Goal: Use online tool/utility: Utilize a website feature to perform a specific function

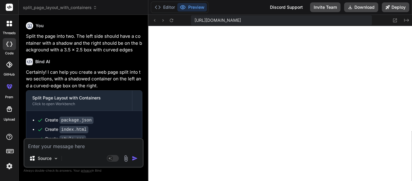
scroll to position [2159, 0]
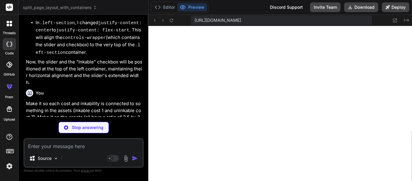
type textarea "x"
type textarea "</html>"
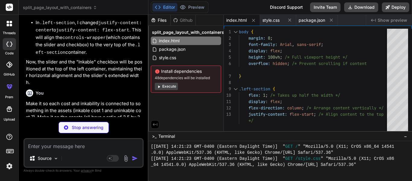
type textarea "x"
type textarea "}"
type textarea "x"
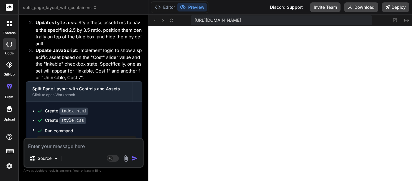
scroll to position [3084, 0]
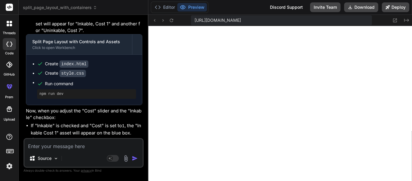
click at [75, 144] on textarea at bounding box center [83, 144] width 118 height 11
type textarea "M"
type textarea "x"
type textarea "Ma"
type textarea "x"
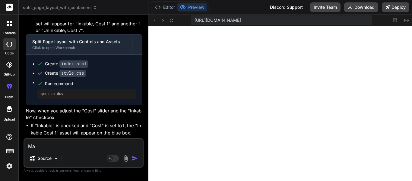
type textarea "Mak"
type textarea "x"
type textarea "Make"
type textarea "x"
type textarea "Make"
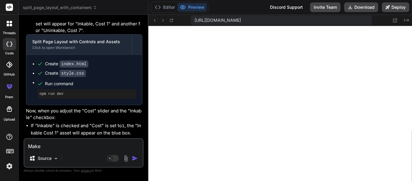
type textarea "x"
type textarea "Makee"
type textarea "x"
type textarea "Makee"
type textarea "x"
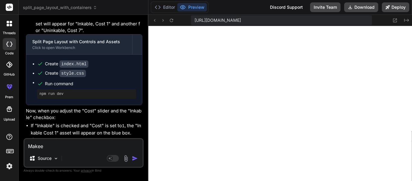
type textarea "Makee"
type textarea "x"
type textarea "Make"
type textarea "x"
type textarea "Make"
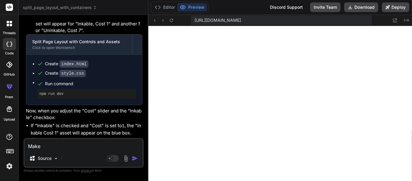
type textarea "x"
type textarea "Make i"
type textarea "x"
type textarea "Make it"
type textarea "x"
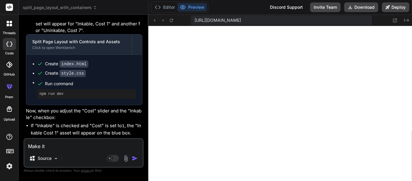
type textarea "Make it"
type textarea "x"
type textarea "Make it s"
type textarea "x"
type textarea "Make it so"
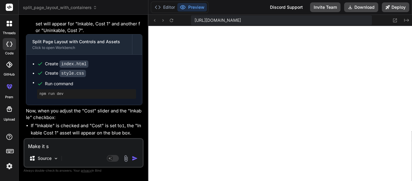
type textarea "x"
type textarea "Make it so"
type textarea "x"
type textarea "Make it so t"
type textarea "x"
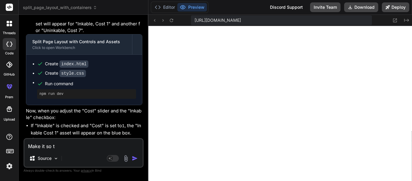
type textarea "Make it so th"
type textarea "x"
type textarea "Make it so the"
type textarea "x"
type textarea "Make it so the"
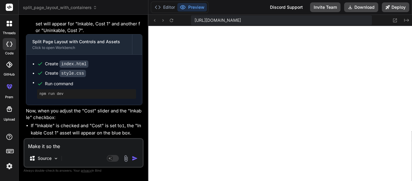
type textarea "x"
type textarea "Make it so the r"
type textarea "x"
type textarea "Make it so the ra"
type textarea "x"
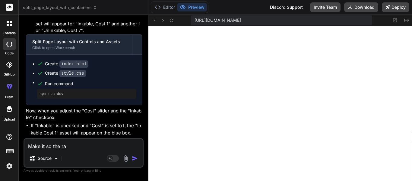
type textarea "Make it so the rai"
type textarea "x"
type textarea "Make it so the ra"
type textarea "x"
type textarea "Make it so the rat"
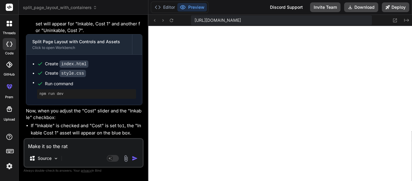
type textarea "x"
type textarea "Make it so the rati"
type textarea "x"
type textarea "Make it so the ratio"
type textarea "x"
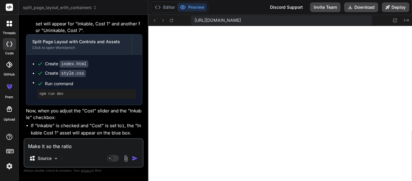
type textarea "Make it so the ratio"
type textarea "x"
type textarea "Make it so the ratio f"
type textarea "x"
type textarea "Make it so the ratio fo"
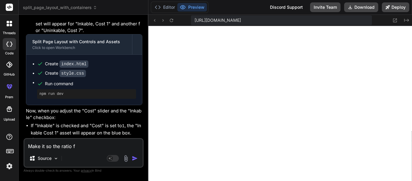
type textarea "x"
type textarea "Make it so the ratio for"
type textarea "x"
type textarea "Make it so the ratio for"
type textarea "x"
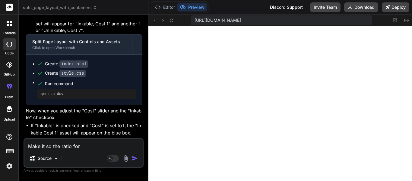
type textarea "Make it so the ratio for A"
type textarea "x"
type textarea "Make it so the ratio for AL"
type textarea "x"
type textarea "Make it so the ratio for ALL"
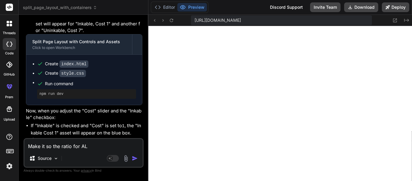
type textarea "x"
type textarea "Make it so the ratio for ALL"
type textarea "x"
type textarea "Make it so the ratio for ALL a"
type textarea "x"
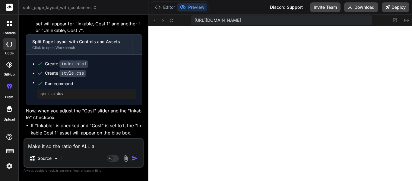
type textarea "Make it so the ratio for ALL as"
type textarea "x"
type textarea "Make it so the ratio for ALL ass"
type textarea "x"
type textarea "Make it so the ratio for ALL asse"
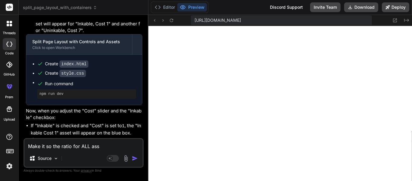
type textarea "x"
type textarea "Make it so the ratio for ALL asset"
type textarea "x"
type textarea "Make it so the ratio for ALL assets"
type textarea "x"
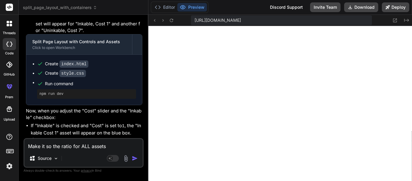
type textarea "Make it so the ratio for ALL assets"
type textarea "x"
type textarea "Make it so the ratio for ALL assets a"
type textarea "x"
type textarea "Make it so the ratio for ALL assets ar"
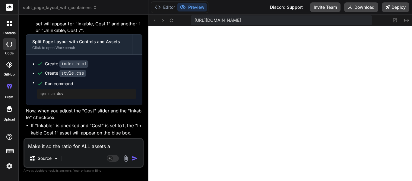
type textarea "x"
type textarea "Make it so the ratio for ALL assets are"
type textarea "x"
type textarea "Make it so the ratio for ALL assets are"
type textarea "x"
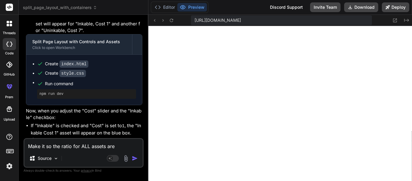
type textarea "Make it so the ratio for ALL assets are 5"
type textarea "x"
type textarea "Make it so the ratio for ALL assets are 5"
type textarea "x"
type textarea "Make it so the ratio for ALL assets are 5 x"
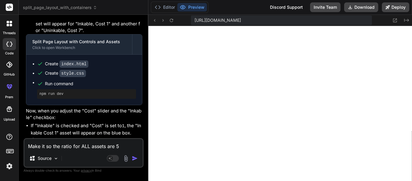
type textarea "x"
type textarea "Make it so the ratio for ALL assets are 5 x"
type textarea "x"
type textarea "Make it so the ratio for ALL assets are 5 x 7"
type textarea "x"
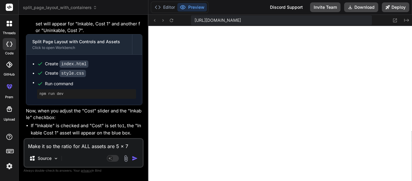
type textarea "Make it so the ratio for ALL assets are 5 x 7."
type textarea "x"
type textarea "Make it so the ratio for ALL assets are 5 x 7."
type textarea "x"
type textarea "Make it so the ratio for ALL assets are 5 x 7. M"
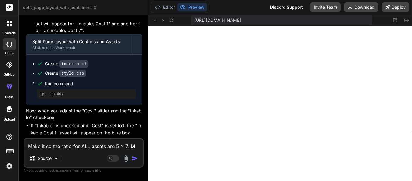
type textarea "x"
type textarea "Make it so the ratio for ALL assets are 5 x 7. Ma"
type textarea "x"
type textarea "Make it so the ratio for ALL assets are 5 x 7. Mak"
type textarea "x"
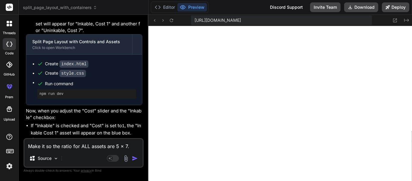
type textarea "Make it so the ratio for ALL assets are 5 x 7. Make"
type textarea "x"
type textarea "Make it so the ratio for ALL assets are 5 x 7. Make"
type textarea "x"
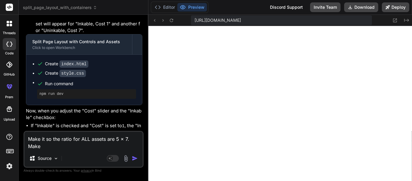
type textarea "Make it so the ratio for ALL assets are 5 x 7. Make"
type textarea "x"
type textarea "Make it so the ratio for ALL assets are 5 x 7. Make"
type textarea "x"
type textarea "Make it so the ratio for ALL assets are 5 x 7. Make i"
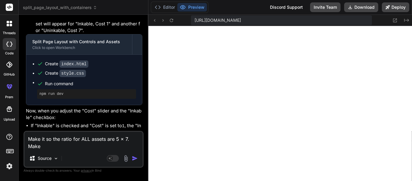
type textarea "x"
type textarea "Make it so the ratio for ALL assets are 5 x 7. Make it"
type textarea "x"
type textarea "Make it so the ratio for ALL assets are 5 x 7. Make it"
type textarea "x"
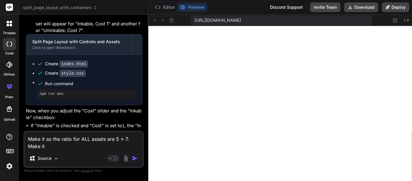
type textarea "Make it so the ratio for ALL assets are 5 x 7. Make it s"
type textarea "x"
type textarea "Make it so the ratio for ALL assets are 5 x 7. Make it so"
type textarea "x"
type textarea "Make it so the ratio for ALL assets are 5 x 7. Make it so"
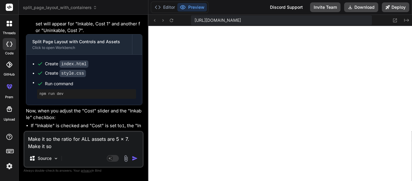
type textarea "x"
type textarea "Make it so the ratio for ALL assets are 5 x 7. Make it so a"
type textarea "x"
type textarea "Make it so the ratio for ALL assets are 5 x 7. Make it so al"
type textarea "x"
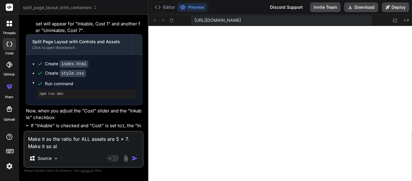
type textarea "Make it so the ratio for ALL assets are 5 x 7. Make it so all"
type textarea "x"
type textarea "Make it so the ratio for ALL assets are 5 x 7. Make it so all"
type textarea "x"
type textarea "Make it so the ratio for ALL assets are 5 x 7. Make it so all c"
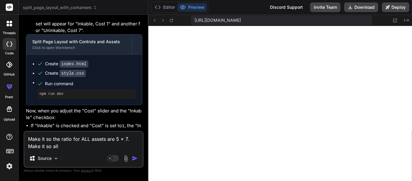
type textarea "x"
type textarea "Make it so the ratio for ALL assets are 5 x 7. Make it so all co"
type textarea "x"
type textarea "Make it so the ratio for ALL assets are 5 x 7. Make it so all cos"
type textarea "x"
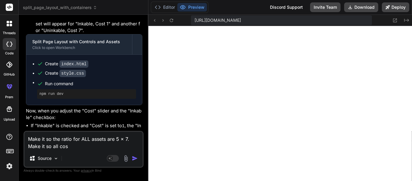
type textarea "Make it so the ratio for ALL assets are 5 x 7. Make it so all cost"
type textarea "x"
type textarea "Make it so the ratio for ALL assets are 5 x 7. Make it so all costs"
type textarea "x"
type textarea "Make it so the ratio for ALL assets are 5 x 7. Make it so all costs"
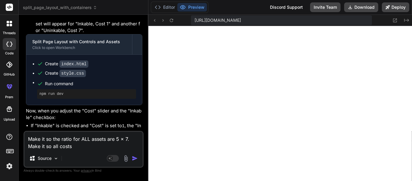
type textarea "x"
type textarea "Make it so the ratio for ALL assets are 5 x 7. Make it so all costs ,"
type textarea "x"
type textarea "Make it so the ratio for ALL assets are 5 x 7. Make it so all costs"
type textarea "x"
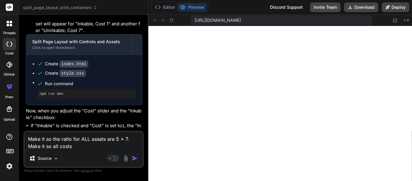
type textarea "Make it so the ratio for ALL assets are 5 x 7. Make it so all costs"
type textarea "x"
type textarea "Make it so the ratio for ALL assets are 5 x 7. Make it so all costs,"
type textarea "x"
type textarea "Make it so the ratio for ALL assets are 5 x 7. Make it so all costs,"
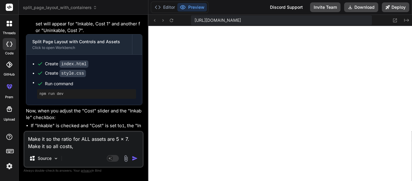
type textarea "x"
type textarea "Make it so the ratio for ALL assets are 5 x 7. Make it so all costs, i"
type textarea "x"
type textarea "Make it so the ratio for ALL assets are 5 x 7. Make it so all costs, in"
type textarea "x"
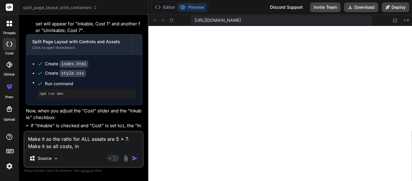
type textarea "Make it so the ratio for ALL assets are 5 x 7. Make it so all costs, ink"
type textarea "x"
type textarea "Make it so the ratio for ALL assets are 5 x 7. Make it so all costs, inka"
type textarea "x"
type textarea "Make it so the ratio for ALL assets are 5 x 7. Make it so all costs, inkab"
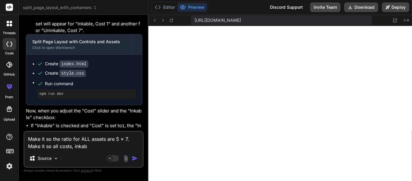
type textarea "x"
type textarea "Make it so the ratio for ALL assets are 5 x 7. Make it so all costs, inkabl"
type textarea "x"
type textarea "Make it so the ratio for ALL assets are 5 x 7. Make it so all costs, inkable"
type textarea "x"
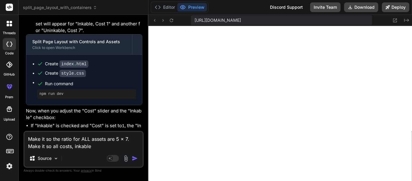
type textarea "Make it so the ratio for ALL assets are 5 x 7. Make it so all costs, inkable"
type textarea "x"
type textarea "Make it so the ratio for ALL assets are 5 x 7. Make it so all costs, inkable a"
type textarea "x"
type textarea "Make it so the ratio for ALL assets are 5 x 7. Make it so all costs, inkable an"
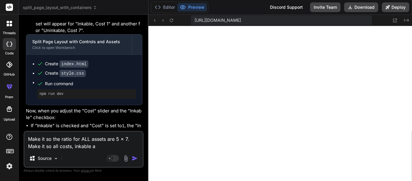
type textarea "x"
type textarea "Make it so the ratio for ALL assets are 5 x 7. Make it so all costs, inkable and"
type textarea "x"
type textarea "Make it so the ratio for ALL assets are 5 x 7. Make it so all costs, inkable and"
type textarea "x"
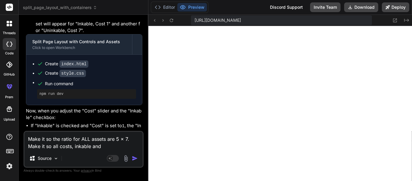
type textarea "Make it so the ratio for ALL assets are 5 x 7. Make it so all costs, inkable an…"
type textarea "x"
type textarea "Make it so the ratio for ALL assets are 5 x 7. Make it so all costs, inkable an…"
type textarea "x"
type textarea "Make it so the ratio for ALL assets are 5 x 7. Make it so all costs, inkable an…"
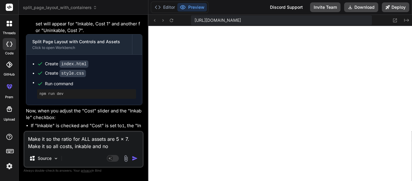
type textarea "x"
type textarea "Make it so the ratio for ALL assets are 5 x 7. Make it so all costs, inkable an…"
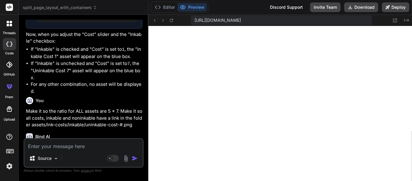
scroll to position [3051, 0]
click at [62, 144] on textarea at bounding box center [83, 144] width 118 height 11
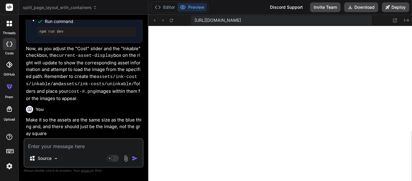
scroll to position [3828, 0]
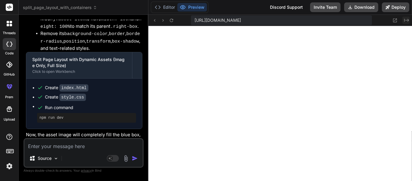
click at [408, 20] on icon at bounding box center [406, 20] width 5 height 3
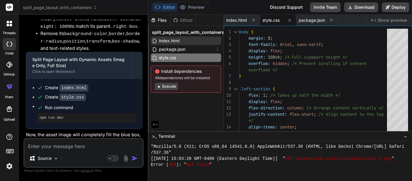
click at [175, 43] on span "index.html" at bounding box center [169, 40] width 22 height 7
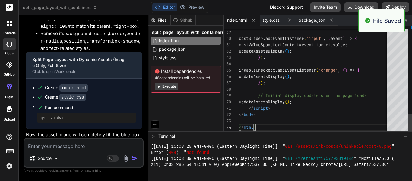
scroll to position [3509, 0]
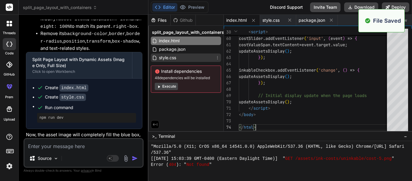
click at [182, 53] on div "style.css" at bounding box center [186, 57] width 70 height 8
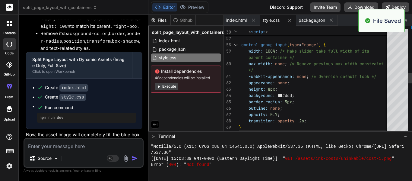
click at [280, 60] on div ".control-group input [ type = "range" ] { width: 100% ; /* Make slider take ful…" at bounding box center [315, 112] width 153 height 1067
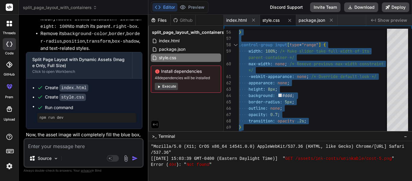
click at [85, 144] on textarea at bounding box center [83, 144] width 118 height 11
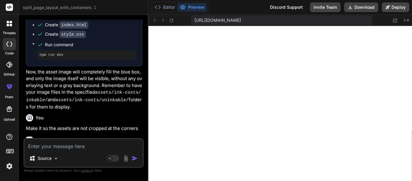
scroll to position [4039, 0]
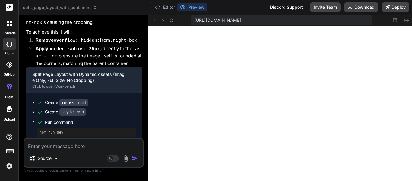
click at [411, 22] on div "[URL][DOMAIN_NAME] Created with Pixso." at bounding box center [279, 20] width 263 height 11
click at [408, 21] on icon at bounding box center [406, 20] width 5 height 3
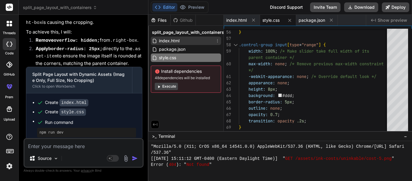
click at [168, 40] on span "index.html" at bounding box center [169, 40] width 22 height 7
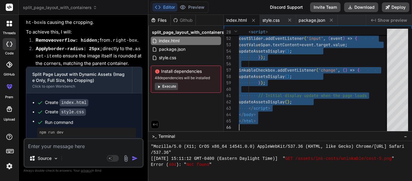
click at [247, 178] on div at bounding box center [279, 161] width 263 height 40
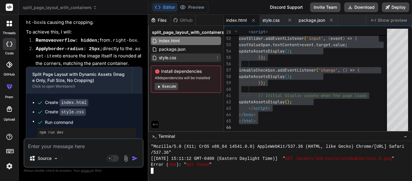
click at [186, 58] on div "style.css" at bounding box center [186, 57] width 70 height 8
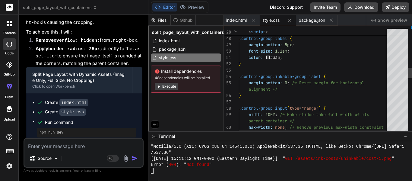
click at [254, 63] on div ".control-group input [ type = "range" ] { width: 100% ; /* Make slider take ful…" at bounding box center [315, 164] width 153 height 1042
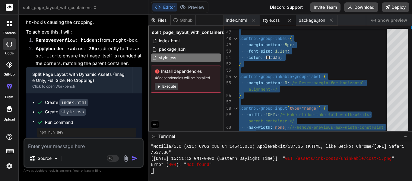
click at [75, 152] on div "Source" at bounding box center [83, 159] width 118 height 14
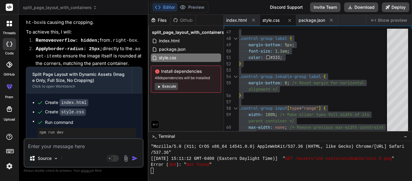
click at [72, 149] on textarea at bounding box center [83, 144] width 118 height 11
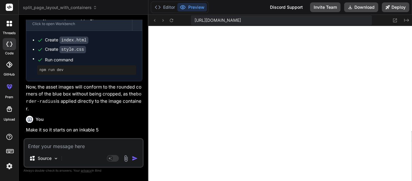
scroll to position [4022, 0]
click at [402, 15] on div "[URL][DOMAIN_NAME] Created with Pixso." at bounding box center [279, 20] width 263 height 11
click at [405, 21] on icon "Created with Pixso." at bounding box center [406, 20] width 5 height 5
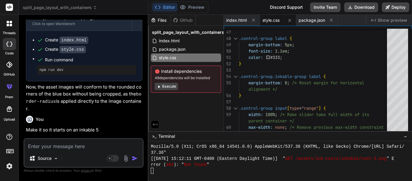
scroll to position [4228, 0]
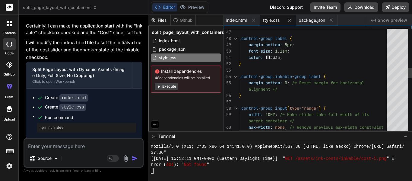
click at [265, 80] on div ".control-group input [ type = "range" ] { } font-size: 1.1em ; color: #333 ; } …" at bounding box center [315, 164] width 153 height 1042
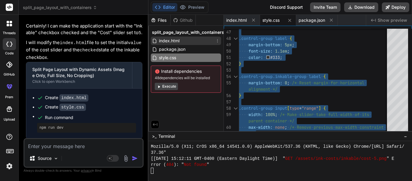
click at [170, 40] on span "index.html" at bounding box center [169, 40] width 22 height 7
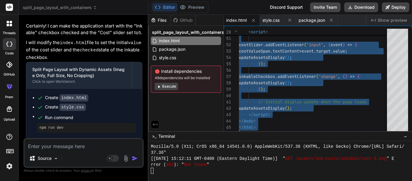
click at [50, 142] on textarea at bounding box center [83, 144] width 118 height 11
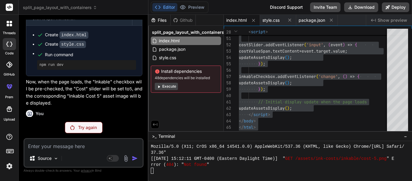
scroll to position [4274, 0]
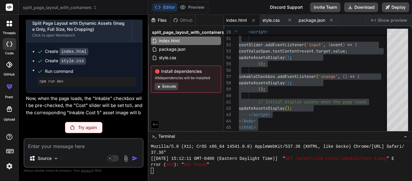
click at [87, 130] on div "Try again" at bounding box center [84, 126] width 38 height 11
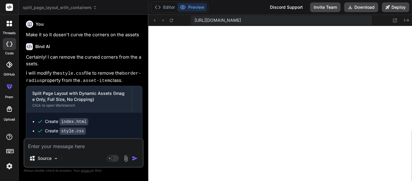
scroll to position [4396, 0]
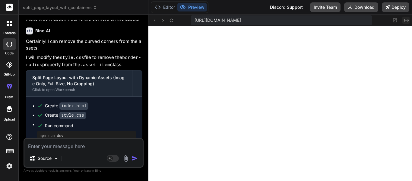
click at [405, 22] on icon "Created with Pixso." at bounding box center [406, 20] width 5 height 5
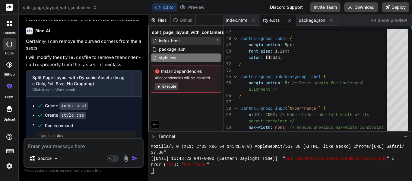
click at [168, 39] on span "index.html" at bounding box center [169, 40] width 22 height 7
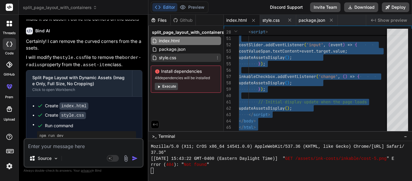
click at [167, 58] on span "style.css" at bounding box center [167, 57] width 18 height 7
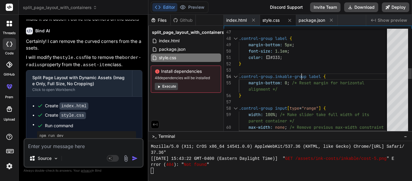
click at [303, 72] on div ".control-group input [ type = "range" ] { } font-size: 1.1em ; color: #333 ; } …" at bounding box center [315, 157] width 153 height 1029
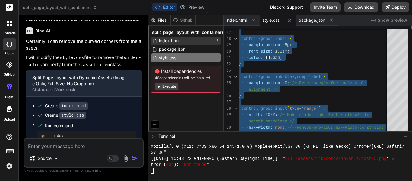
click at [185, 42] on div "index.html" at bounding box center [186, 40] width 70 height 8
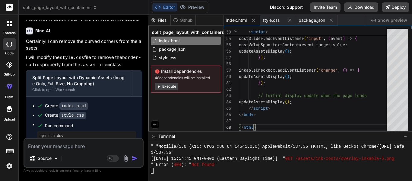
scroll to position [4317, 0]
click at [68, 147] on textarea at bounding box center [83, 144] width 118 height 11
click at [82, 147] on textarea at bounding box center [83, 144] width 118 height 11
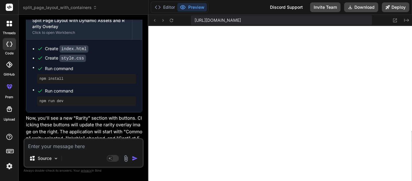
scroll to position [4854, 0]
click at [405, 21] on icon "Created with Pixso." at bounding box center [406, 20] width 5 height 5
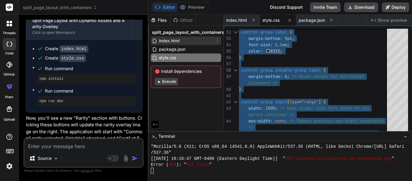
click at [169, 41] on span "index.html" at bounding box center [169, 40] width 22 height 7
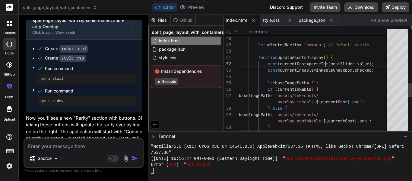
click at [325, 58] on div "} let baseImagePath = '' ; if ( currentInkable ) { baseImagePath = `assets/ink-…" at bounding box center [315, 15] width 153 height 782
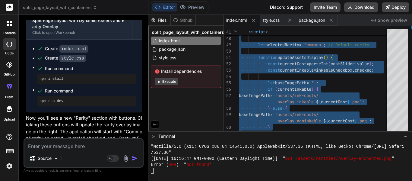
click at [59, 147] on textarea at bounding box center [83, 144] width 118 height 11
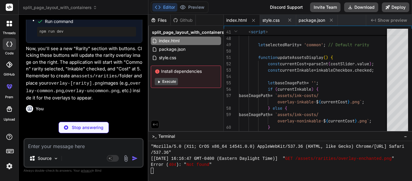
scroll to position [5060, 0]
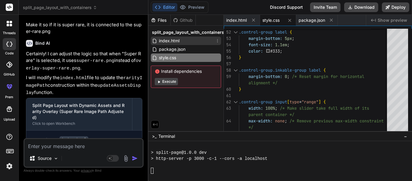
click at [188, 40] on div "index.html" at bounding box center [186, 40] width 70 height 8
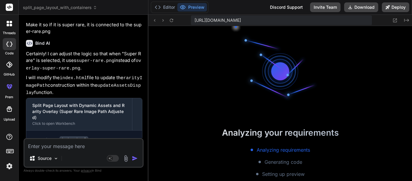
scroll to position [5131, 0]
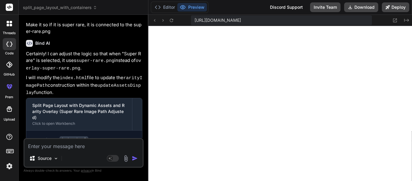
click at [402, 18] on div "Created with Pixso." at bounding box center [399, 20] width 22 height 7
click at [408, 21] on icon "Created with Pixso." at bounding box center [406, 20] width 5 height 5
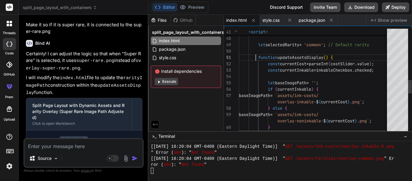
click at [257, 54] on div "} let baseImagePath = '' ; if ( currentInkable ) { baseImagePath = `assets/ink-…" at bounding box center [315, 40] width 153 height 833
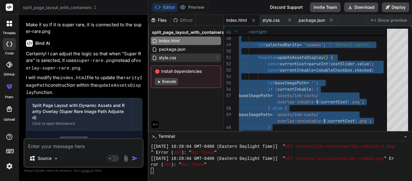
click at [180, 60] on div "style.css" at bounding box center [186, 57] width 70 height 8
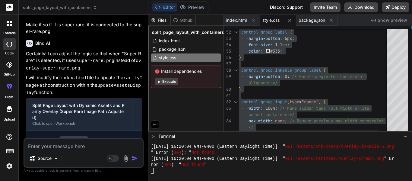
click at [60, 148] on textarea at bounding box center [83, 144] width 118 height 11
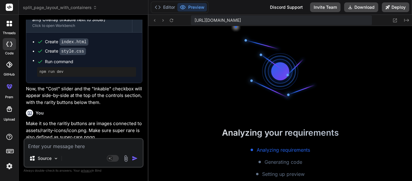
scroll to position [5583, 0]
click at [409, 17] on button "Created with Pixso." at bounding box center [405, 20] width 7 height 7
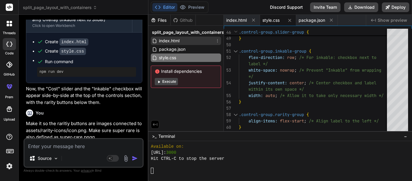
click at [179, 39] on span "index.html" at bounding box center [169, 40] width 22 height 7
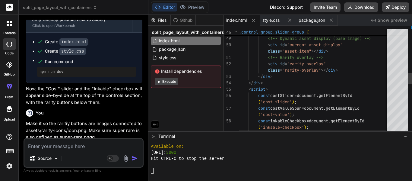
click at [260, 58] on div "< div id = "rarity-overlay" <!-- Rarity overlay --> < div class = "right-box" >…" at bounding box center [315, 107] width 153 height 966
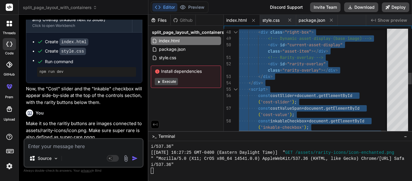
scroll to position [5861, 0]
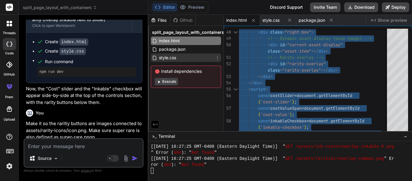
click at [174, 55] on span "style.css" at bounding box center [167, 57] width 18 height 7
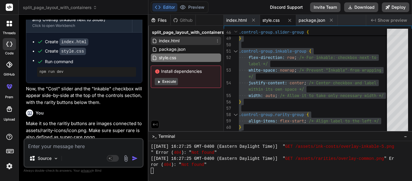
click at [172, 42] on span "index.html" at bounding box center [169, 40] width 22 height 7
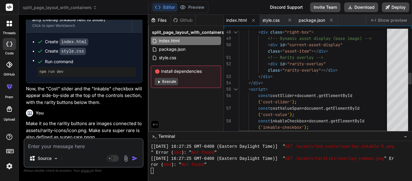
click at [332, 93] on div "< div id = "rarity-overlay" <!-- Rarity overlay --> < div class = "right-box" >…" at bounding box center [315, 107] width 153 height 966
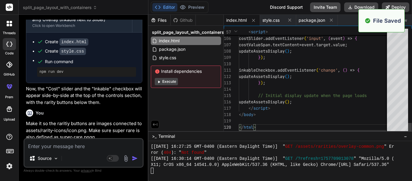
scroll to position [6030, 0]
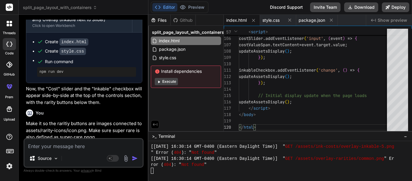
click at [69, 142] on textarea at bounding box center [83, 144] width 118 height 11
click at [76, 145] on textarea "Make it so the cost:5 and rarities are close" at bounding box center [83, 144] width 118 height 11
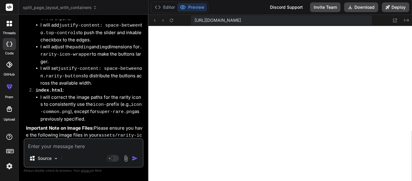
scroll to position [6059, 0]
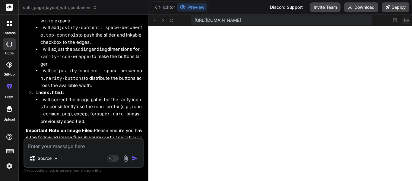
click at [406, 18] on icon "Created with Pixso." at bounding box center [406, 20] width 5 height 5
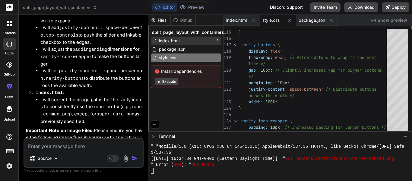
click at [188, 41] on div "index.html" at bounding box center [186, 40] width 70 height 8
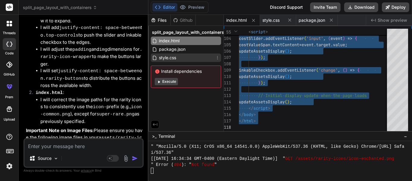
click at [172, 57] on span "style.css" at bounding box center [167, 57] width 18 height 7
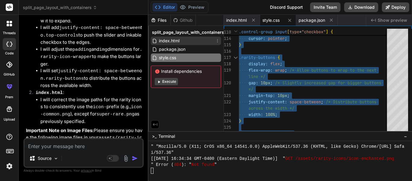
click at [166, 42] on span "index.html" at bounding box center [169, 40] width 22 height 7
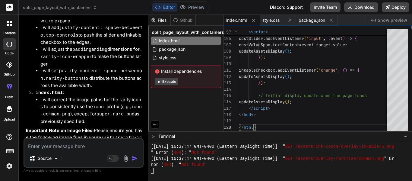
click at [67, 148] on textarea at bounding box center [83, 144] width 118 height 11
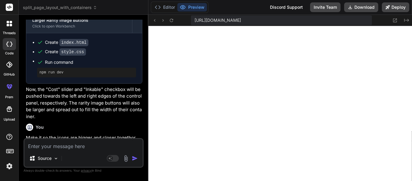
scroll to position [6405, 0]
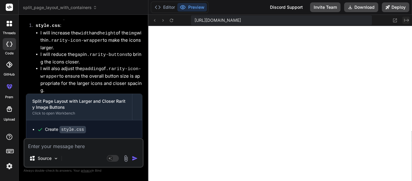
click at [408, 20] on icon at bounding box center [406, 20] width 5 height 3
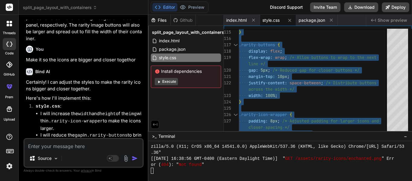
scroll to position [6323, 0]
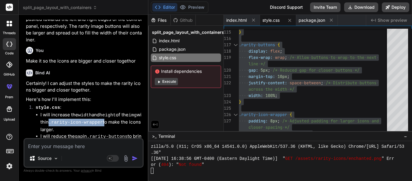
drag, startPoint x: 55, startPoint y: 76, endPoint x: 109, endPoint y: 77, distance: 54.3
click at [109, 111] on li "I will increase the width and height of the img within .rarity-icon-wrapper to …" at bounding box center [91, 122] width 102 height 22
copy code ".rarity-icon-wrapper"
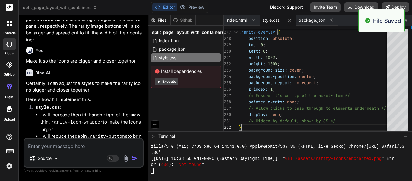
click at [65, 146] on textarea at bounding box center [83, 144] width 118 height 11
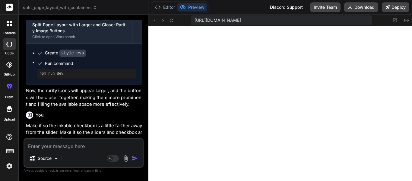
scroll to position [6653, 0]
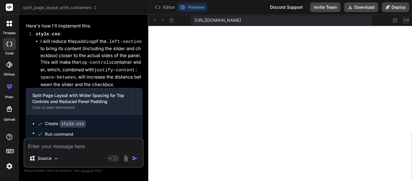
click at [408, 20] on icon at bounding box center [406, 20] width 5 height 3
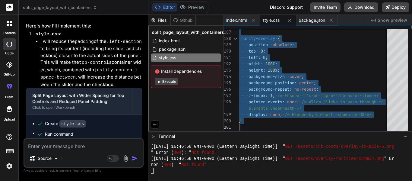
click at [77, 145] on textarea at bounding box center [83, 144] width 118 height 11
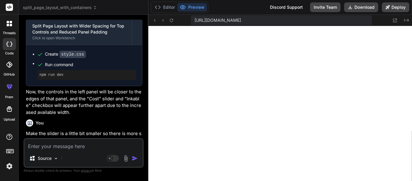
scroll to position [6895, 0]
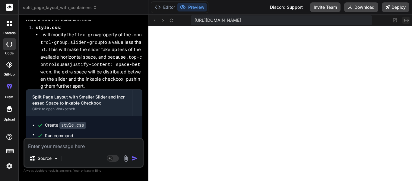
click at [405, 21] on icon "Created with Pixso." at bounding box center [406, 20] width 5 height 5
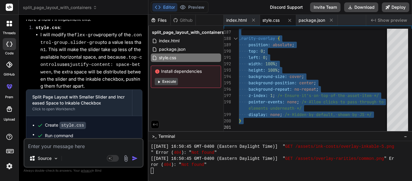
click at [72, 144] on textarea at bounding box center [83, 144] width 118 height 11
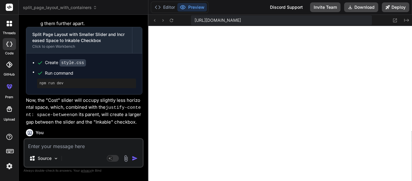
scroll to position [7095, 0]
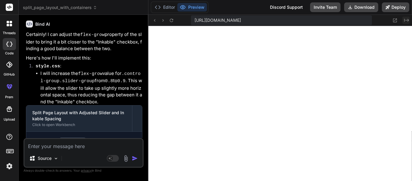
click at [405, 23] on button "Created with Pixso." at bounding box center [405, 20] width 7 height 7
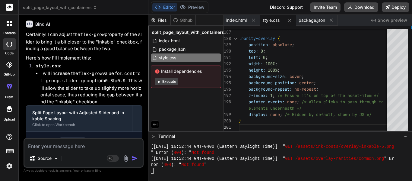
click at [402, 21] on span "Show preview" at bounding box center [392, 20] width 30 height 6
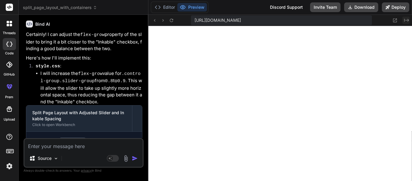
click at [408, 20] on icon at bounding box center [406, 20] width 5 height 3
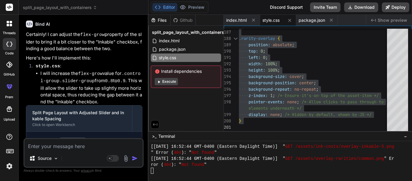
click at [77, 144] on textarea at bounding box center [83, 144] width 118 height 11
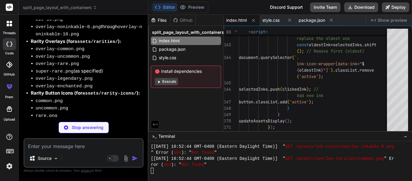
scroll to position [7738, 0]
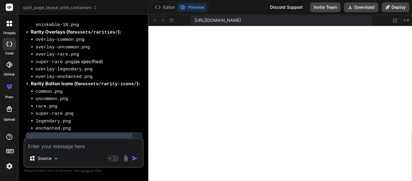
scroll to position [7777, 0]
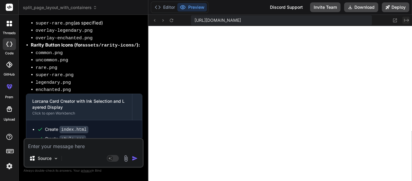
click at [407, 21] on icon "Created with Pixso." at bounding box center [406, 20] width 5 height 5
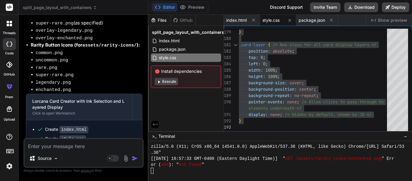
click at [69, 146] on textarea at bounding box center [83, 144] width 118 height 11
